Goal: Navigation & Orientation: Find specific page/section

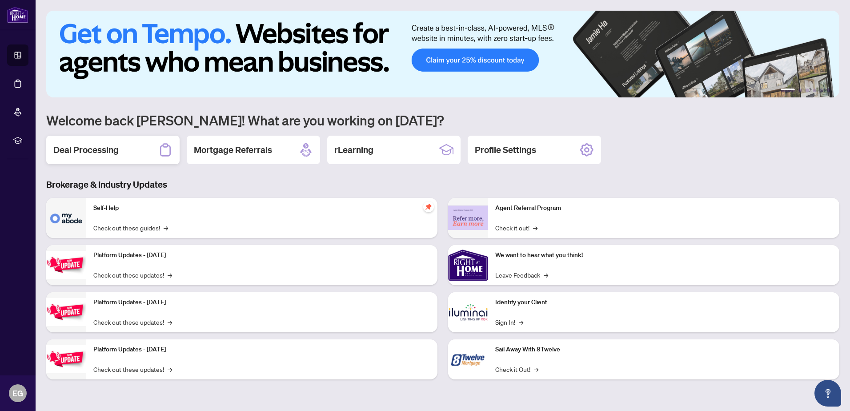
click at [120, 150] on div "Deal Processing" at bounding box center [112, 150] width 133 height 28
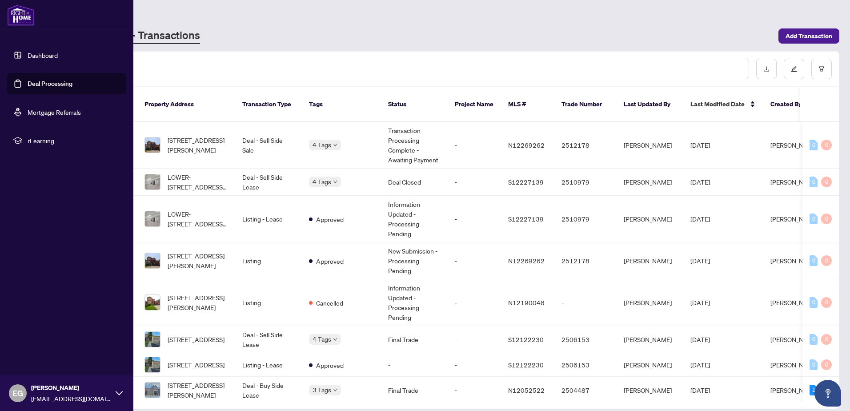
click at [52, 55] on link "Dashboard" at bounding box center [43, 55] width 30 height 8
